Goal: Information Seeking & Learning: Learn about a topic

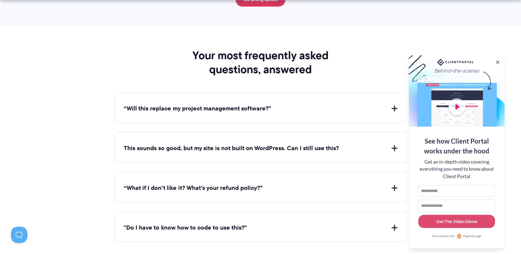
scroll to position [1953, 0]
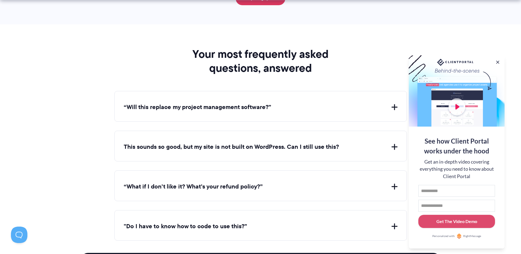
click at [394, 107] on button "“Will this replace my project management software?”" at bounding box center [261, 107] width 274 height 8
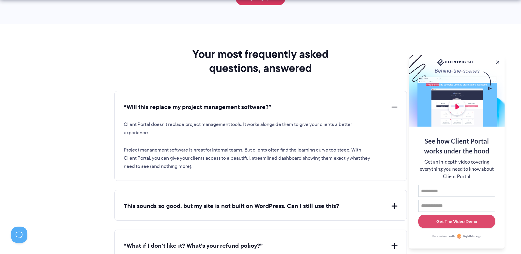
click at [394, 107] on button "“Will this replace my project management software?”" at bounding box center [261, 107] width 274 height 8
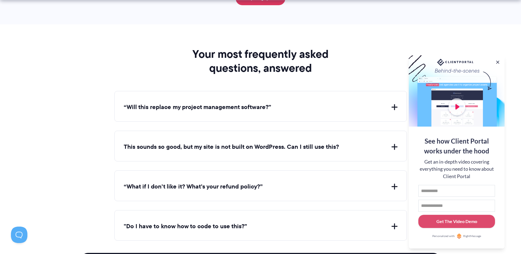
click at [394, 145] on button "This sounds so good, but my site is not built on WordPress. Can I still use thi…" at bounding box center [261, 147] width 274 height 8
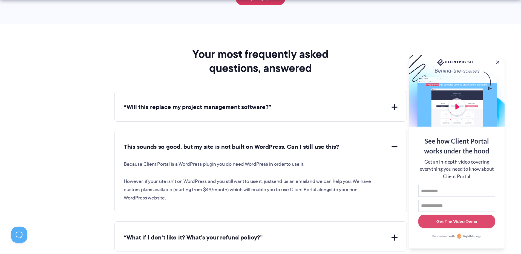
click at [396, 146] on button "This sounds so good, but my site is not built on WordPress. Can I still use thi…" at bounding box center [261, 147] width 274 height 8
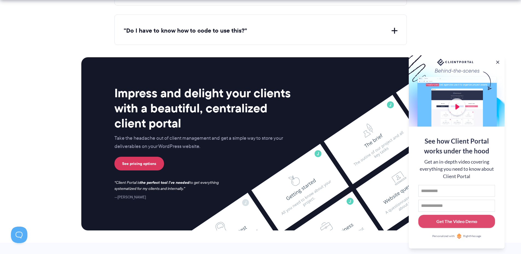
scroll to position [2260, 0]
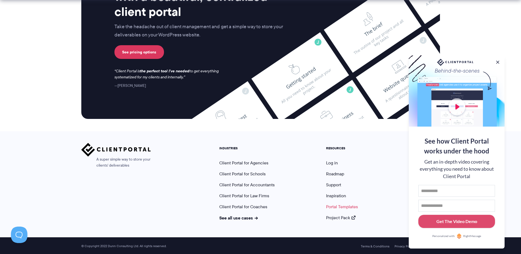
click at [338, 205] on link "Portal Templates" at bounding box center [342, 206] width 32 height 6
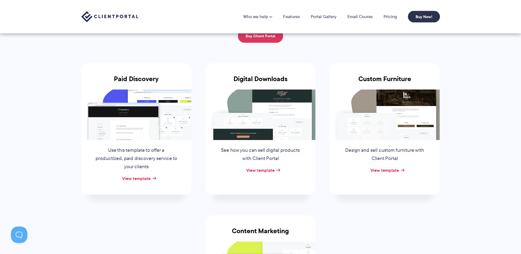
scroll to position [53, 0]
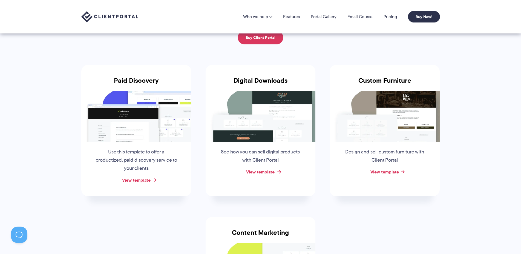
click at [269, 170] on link "View template" at bounding box center [260, 171] width 28 height 7
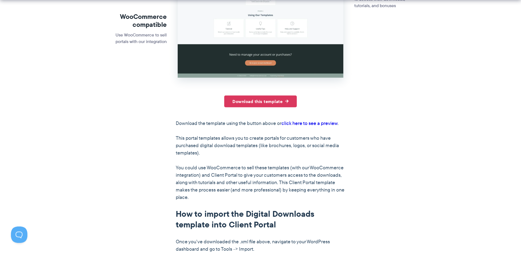
scroll to position [223, 0]
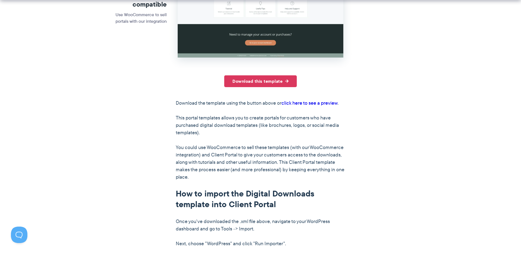
click at [307, 104] on link "click here to see a preview" at bounding box center [309, 102] width 56 height 7
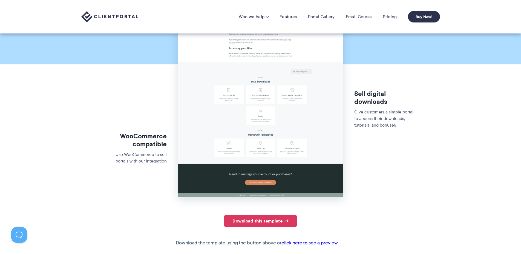
scroll to position [0, 0]
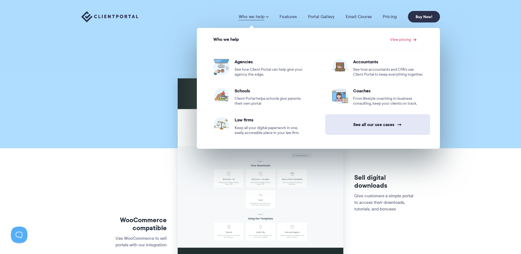
click at [369, 127] on link "See all our use cases →" at bounding box center [377, 124] width 105 height 21
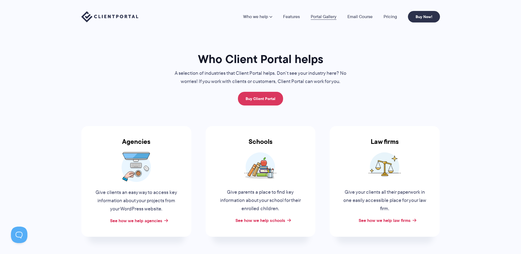
click at [325, 17] on link "Portal Gallery" at bounding box center [323, 16] width 26 height 4
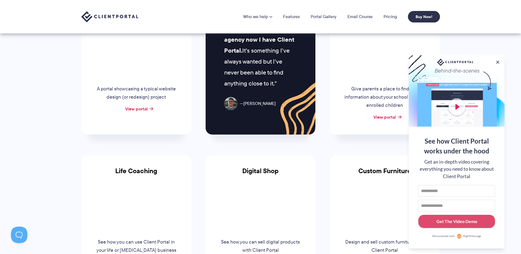
scroll to position [195, 0]
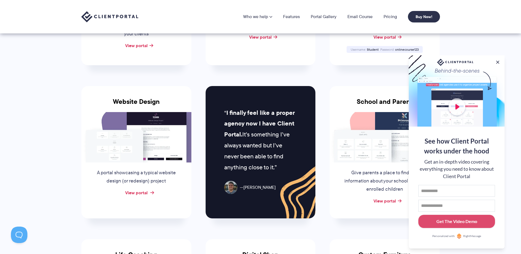
click at [133, 193] on link "View portal" at bounding box center [136, 192] width 22 height 7
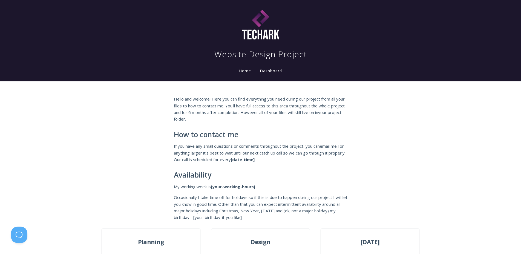
click at [244, 71] on link "Home" at bounding box center [245, 70] width 14 height 5
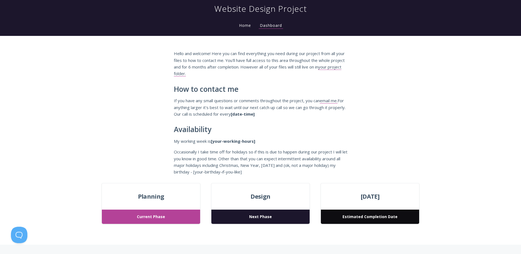
scroll to position [84, 0]
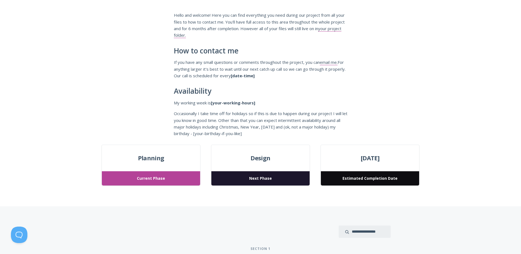
click at [146, 177] on span "Current Phase" at bounding box center [151, 178] width 98 height 14
click at [148, 161] on span "Planning" at bounding box center [151, 158] width 98 height 10
click at [262, 170] on div "Design Next Phase" at bounding box center [260, 164] width 98 height 41
click at [266, 164] on div "Design Next Phase" at bounding box center [260, 164] width 98 height 41
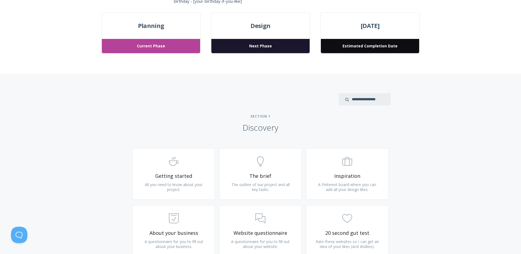
scroll to position [251, 0]
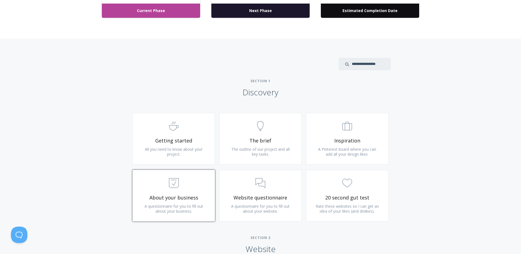
click at [182, 194] on span "About your business" at bounding box center [173, 197] width 65 height 6
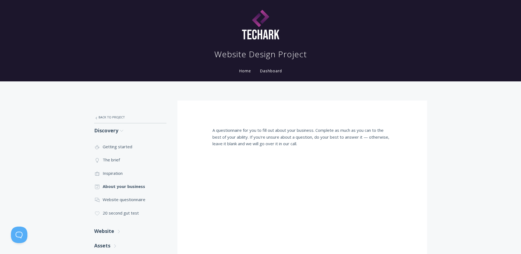
click at [269, 70] on link "Dashboard" at bounding box center [271, 70] width 24 height 5
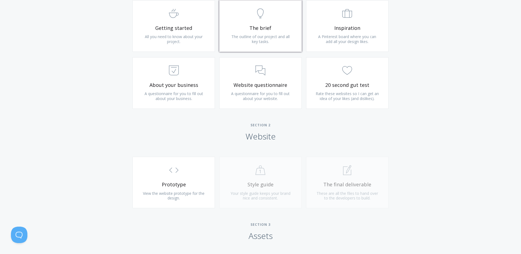
scroll to position [363, 0]
click at [179, 178] on span ".st0{fill:none;stroke:#000000;stroke-width:2;stroke-miterlimit:10;} Untitled-16" at bounding box center [173, 170] width 65 height 17
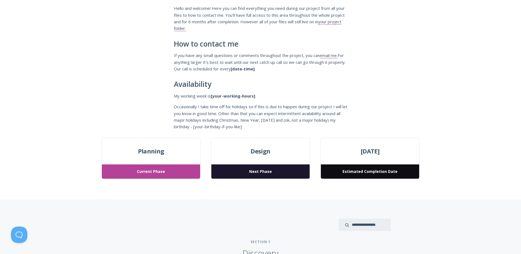
scroll to position [112, 0]
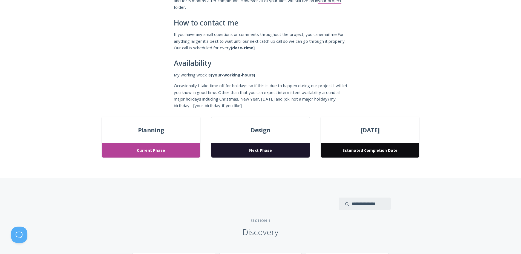
click at [169, 148] on span "Current Phase" at bounding box center [151, 150] width 98 height 14
click at [152, 129] on span "Planning" at bounding box center [151, 130] width 98 height 10
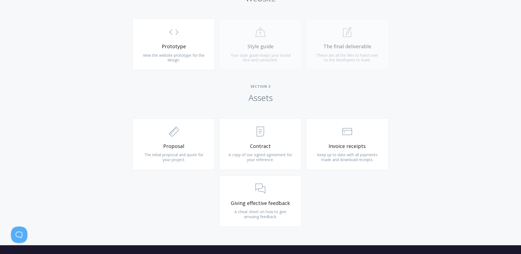
scroll to position [530, 0]
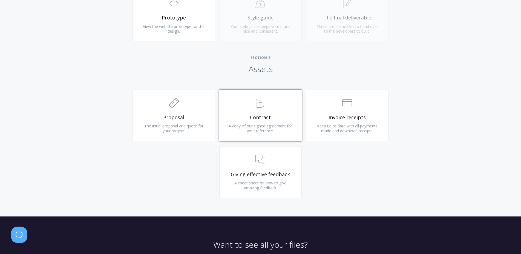
click at [252, 102] on span ".st0{fill:none;stroke:#000000;stroke-width:2;stroke-miterlimit:10;} Untitled-15" at bounding box center [260, 103] width 65 height 17
click at [176, 108] on icon ".st0{fill:none;stroke:#000000;stroke-width:2;stroke-miterlimit:10;} 2. Design -…" at bounding box center [174, 103] width 10 height 10
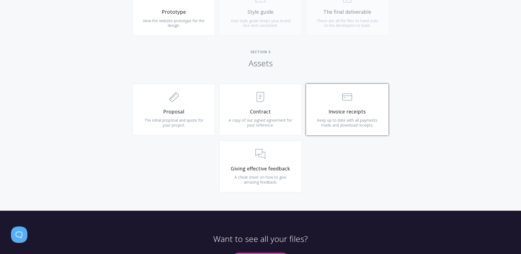
scroll to position [531, 0]
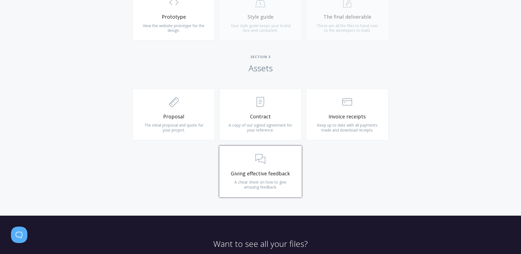
click at [272, 161] on span ".st0{fill:none;stroke:#000000;stroke-width:2;stroke-miterlimit:10;} 3. Communic…" at bounding box center [260, 159] width 65 height 17
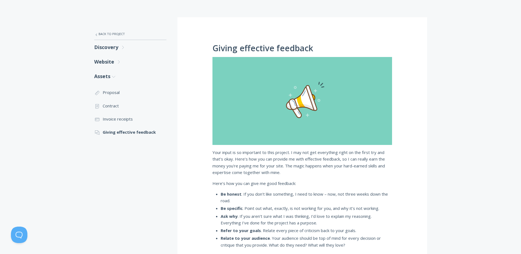
scroll to position [83, 0]
